Goal: Information Seeking & Learning: Learn about a topic

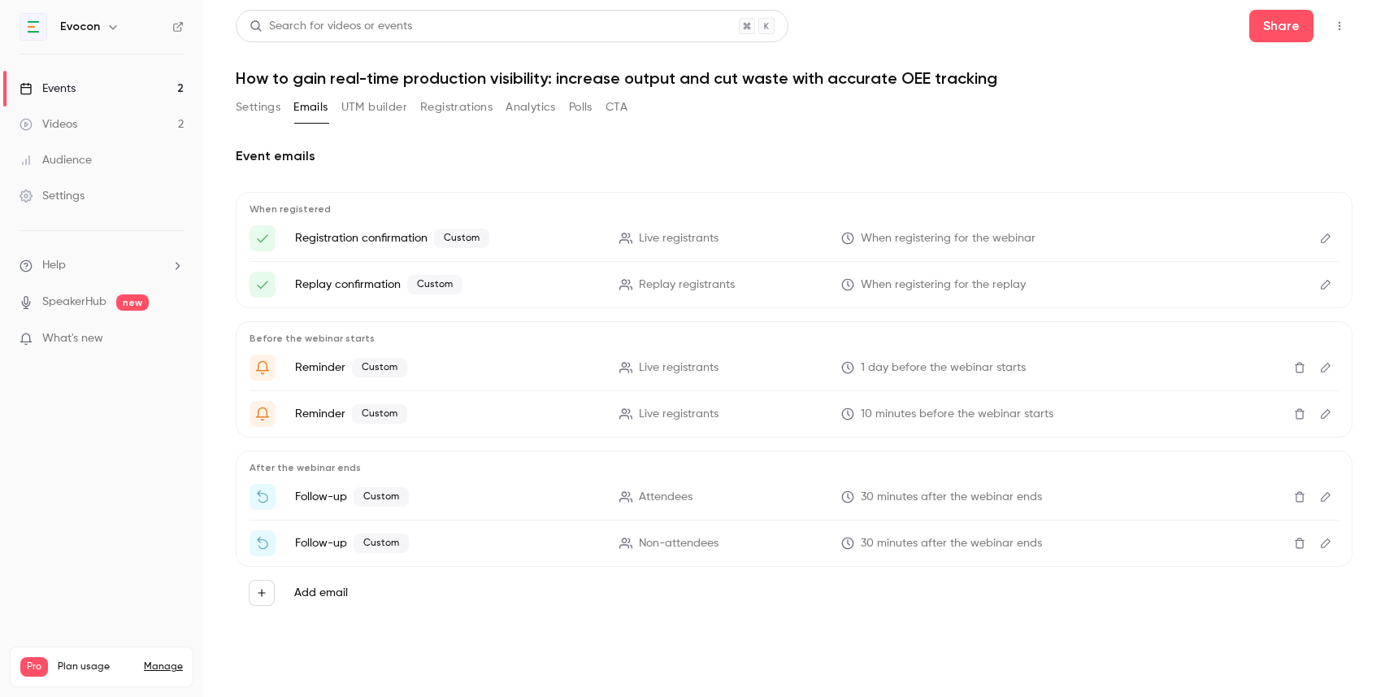
click at [170, 93] on link "Events 2" at bounding box center [101, 89] width 203 height 36
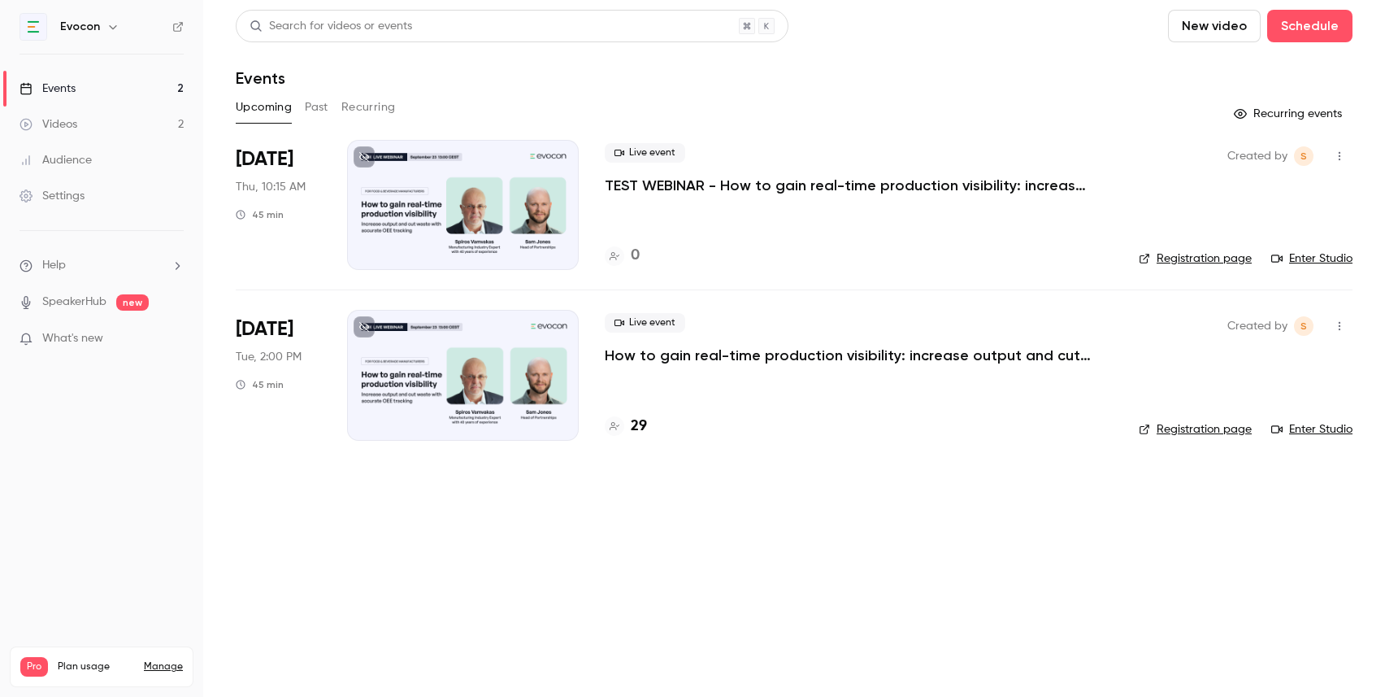
click at [663, 359] on p "How to gain real-time production visibility: increase output and cut waste with…" at bounding box center [849, 355] width 488 height 20
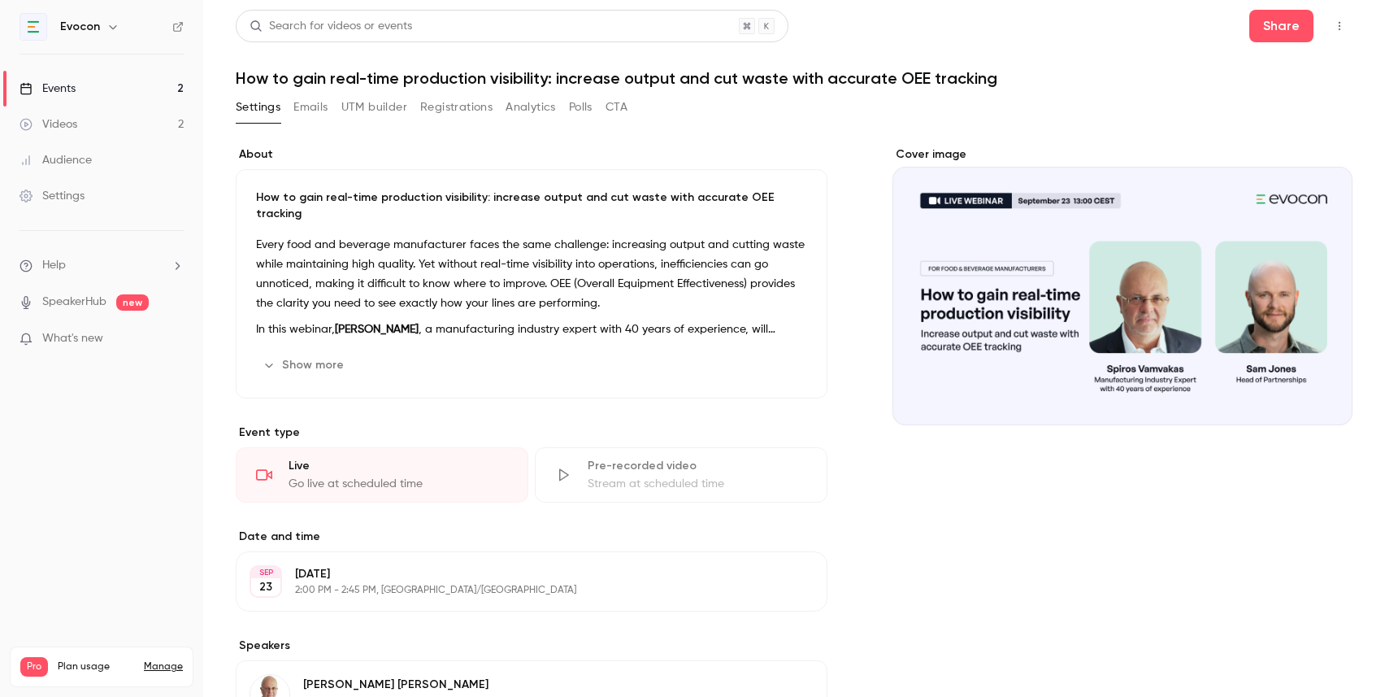
click at [439, 107] on button "Registrations" at bounding box center [456, 107] width 72 height 26
